Goal: Obtain resource: Obtain resource

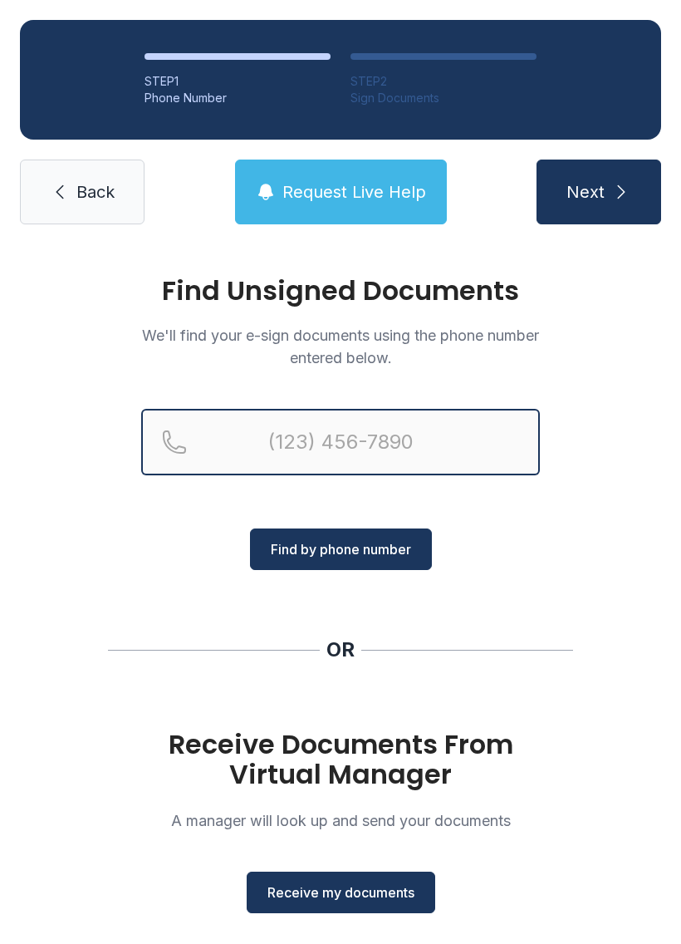
click at [246, 435] on input "Reservation phone number" at bounding box center [340, 442] width 399 height 66
type input "("
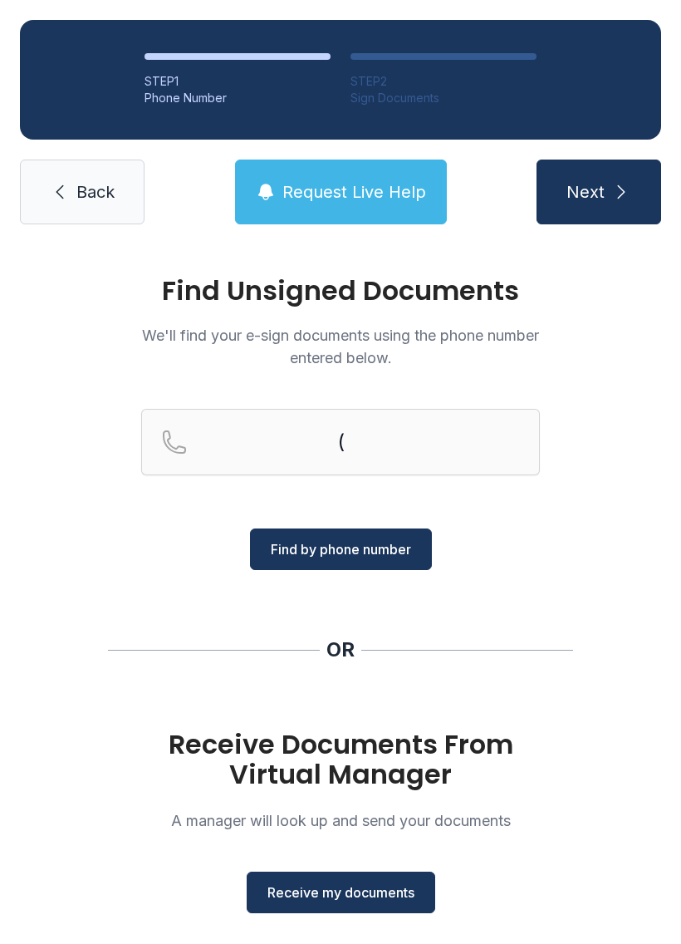
click at [578, 547] on div "Find Unsigned Documents We'll find your e-sign documents using the phone number…" at bounding box center [340, 611] width 681 height 735
click at [315, 896] on span "Receive my documents" at bounding box center [341, 892] width 147 height 20
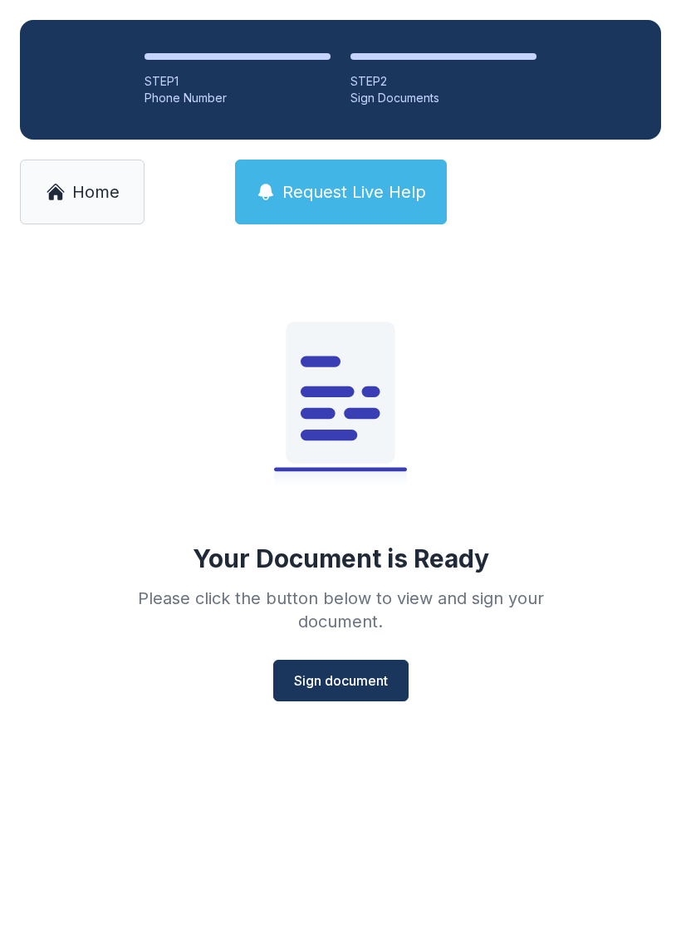
click at [392, 683] on button "Sign document" at bounding box center [340, 681] width 135 height 42
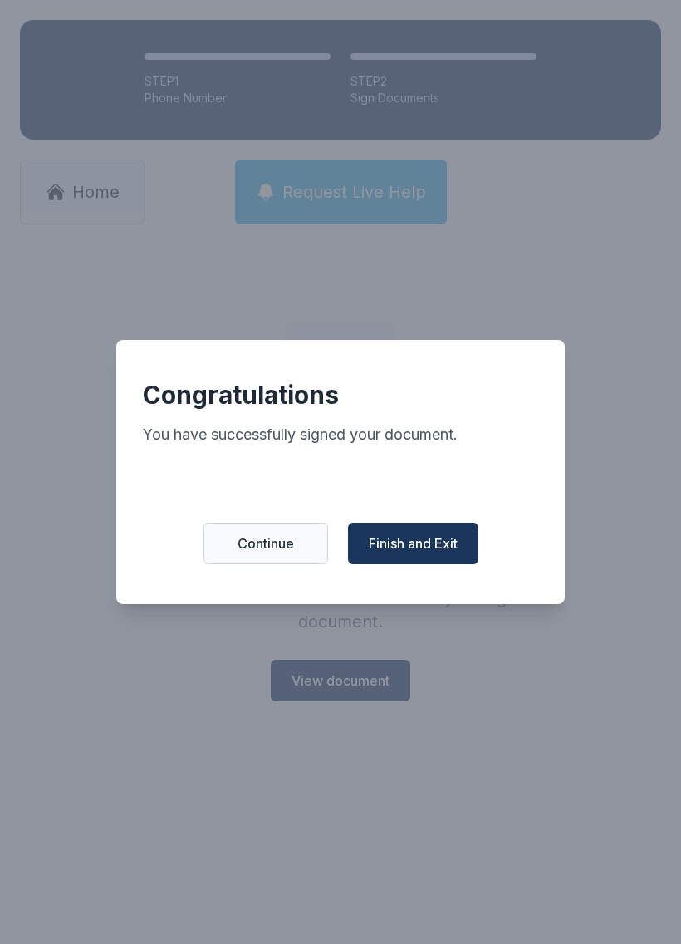
click at [429, 548] on span "Finish and Exit" at bounding box center [413, 543] width 89 height 20
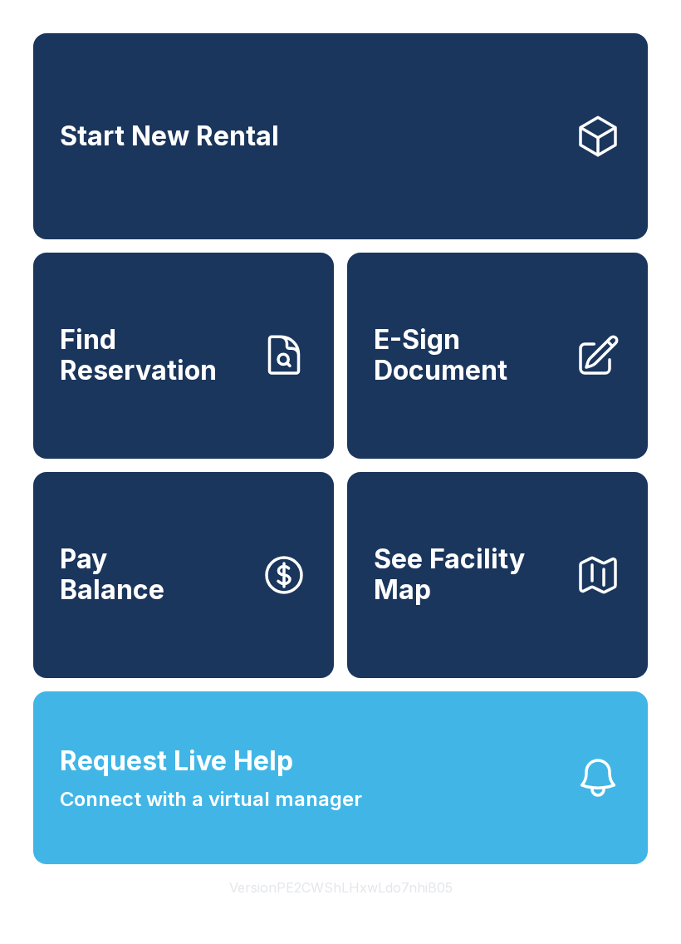
click at [546, 367] on span "E-Sign Document" at bounding box center [468, 355] width 188 height 61
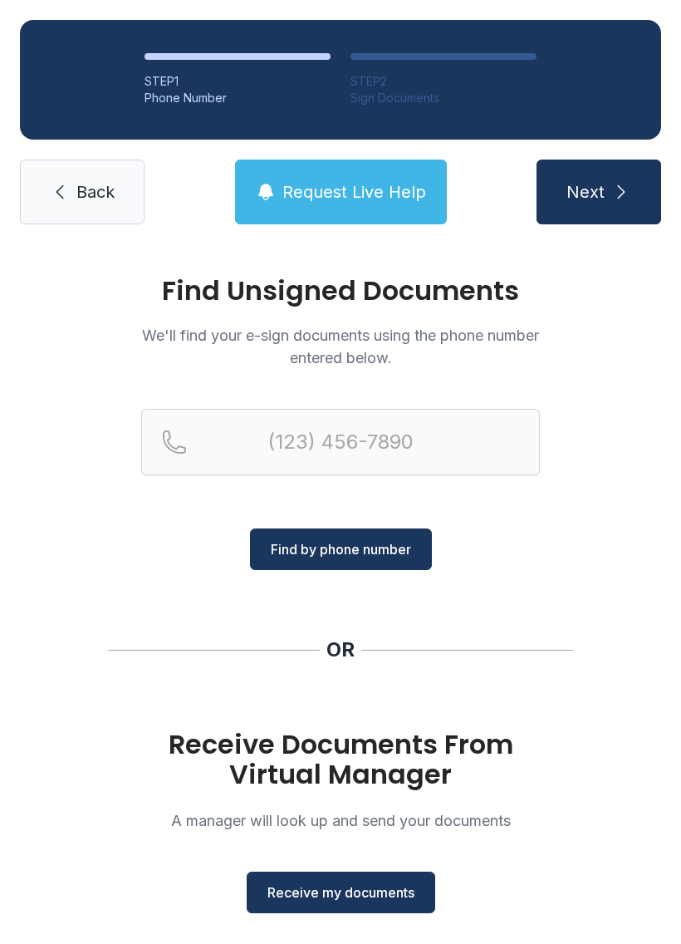
click at [379, 885] on span "Receive my documents" at bounding box center [341, 892] width 147 height 20
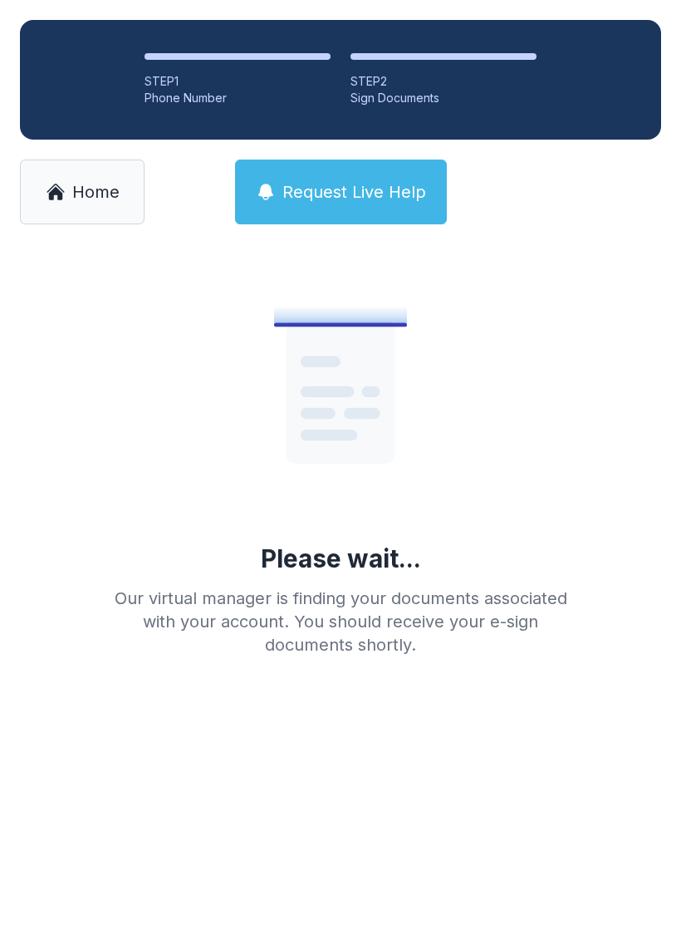
click at [92, 179] on link "Home" at bounding box center [82, 192] width 125 height 65
